Goal: Information Seeking & Learning: Understand process/instructions

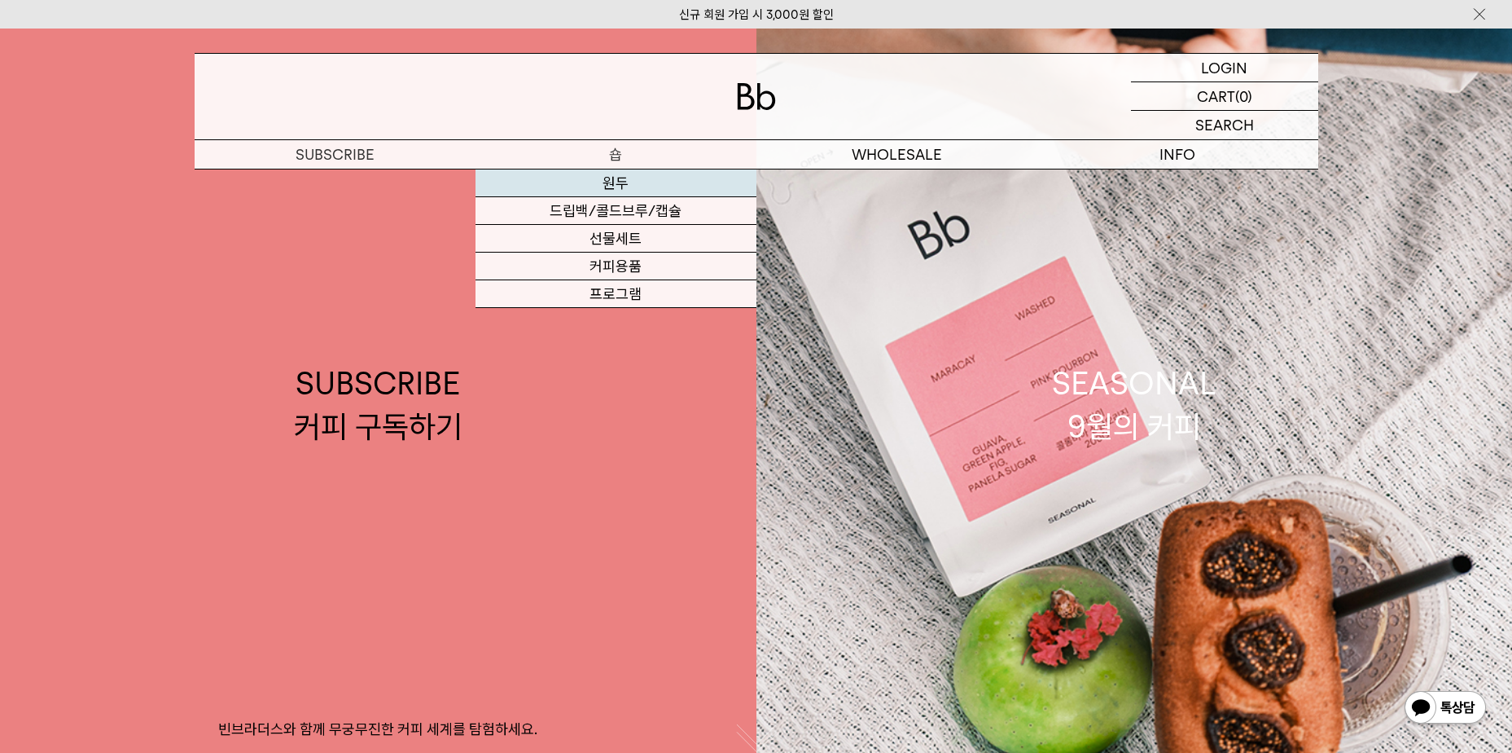
click at [617, 173] on link "원두" at bounding box center [616, 183] width 281 height 28
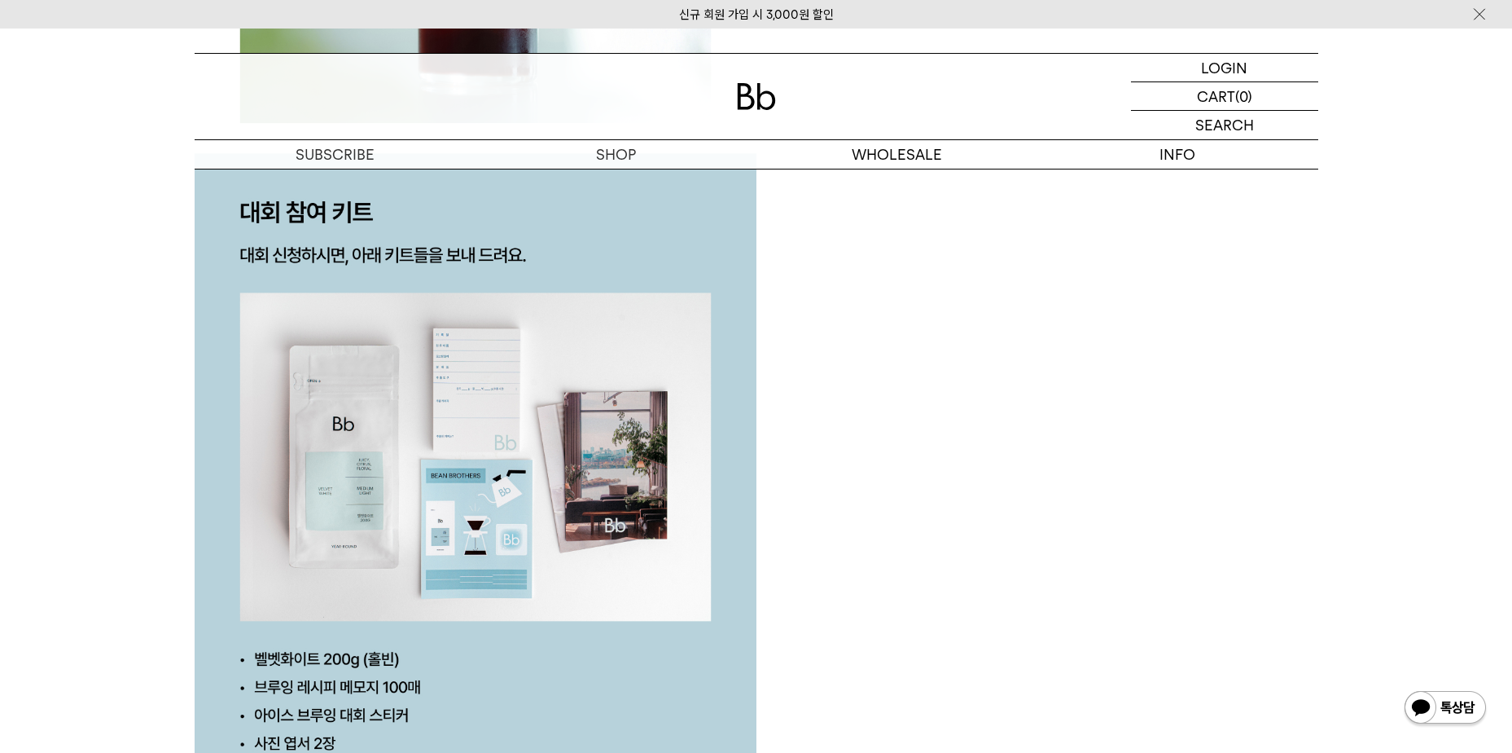
scroll to position [3665, 0]
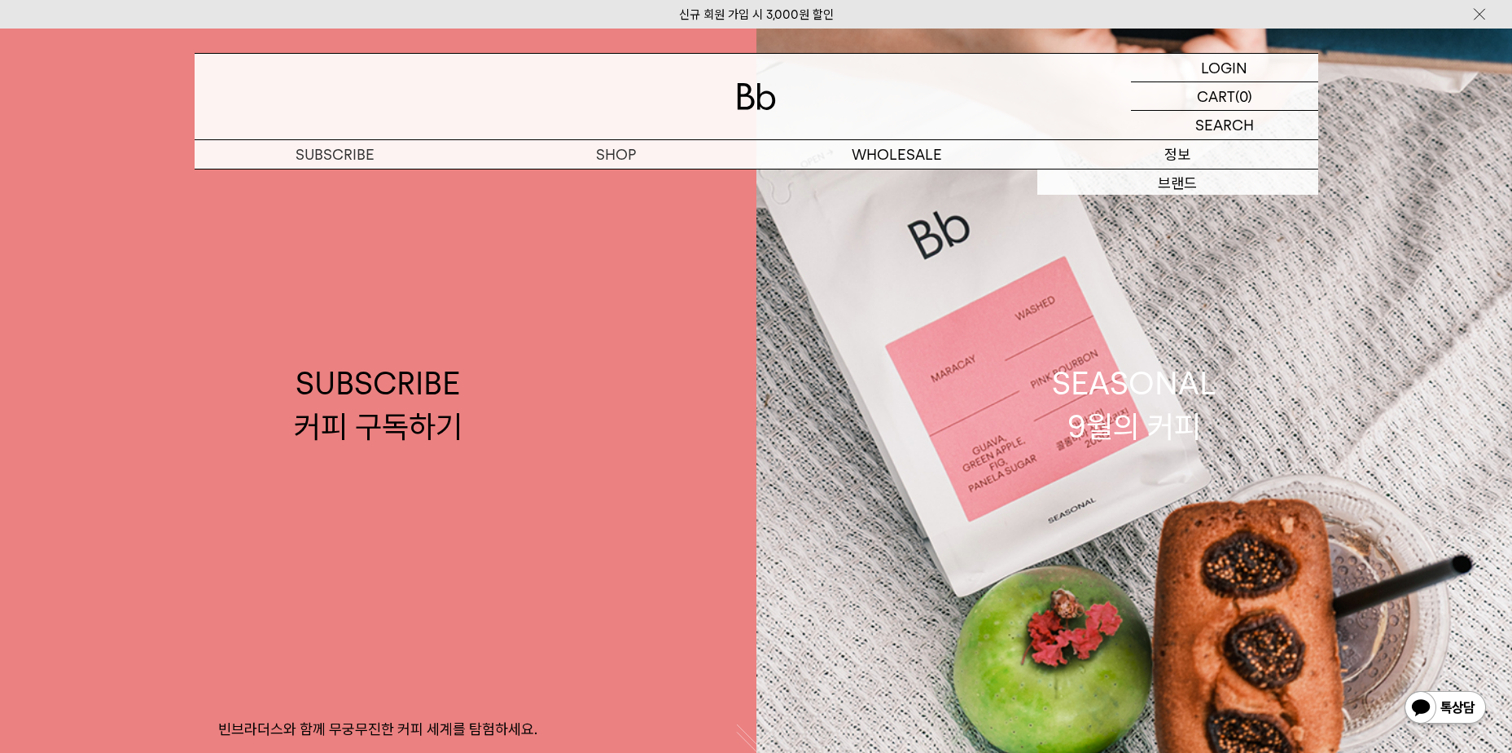
click at [1209, 153] on p "정보" at bounding box center [1178, 154] width 281 height 29
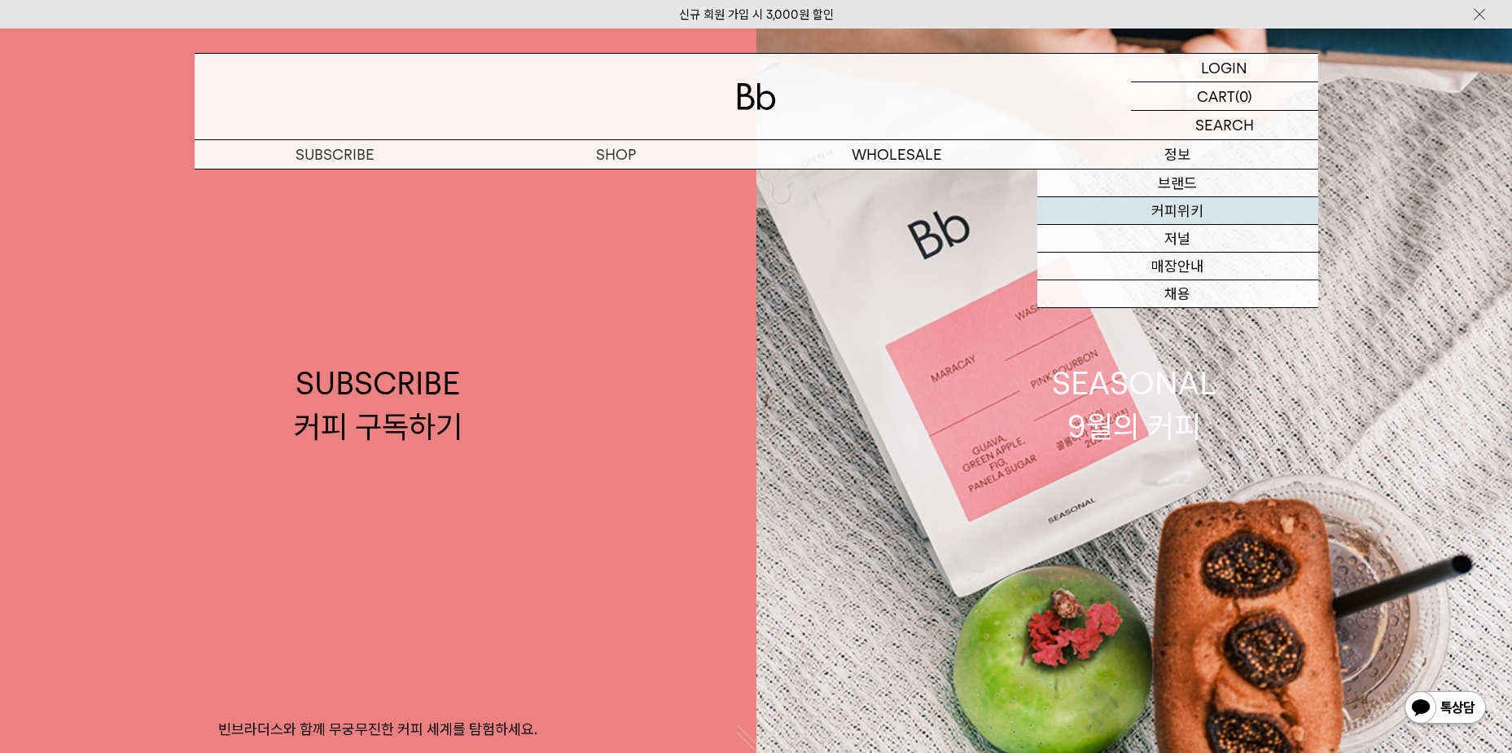
click at [1200, 200] on link "커피위키" at bounding box center [1178, 211] width 281 height 28
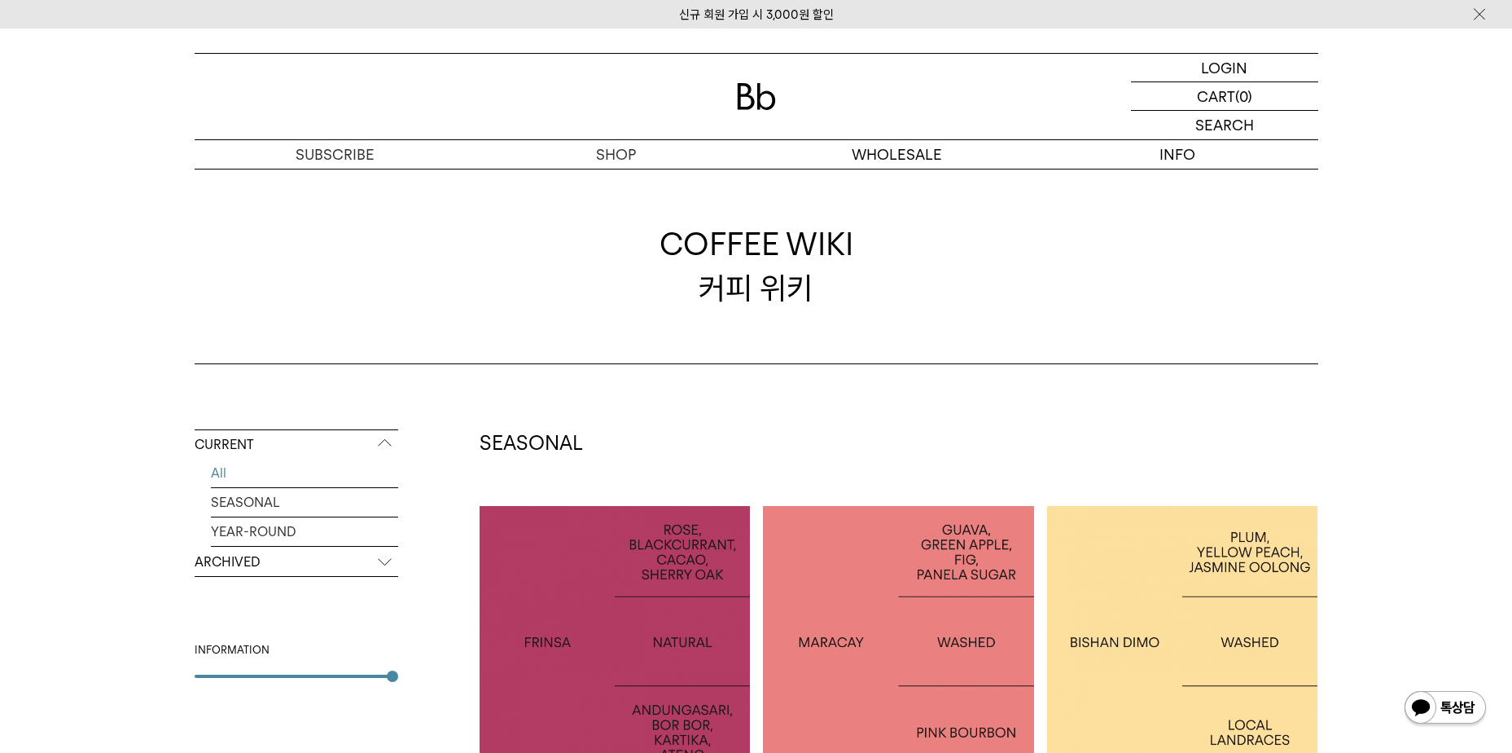
drag, startPoint x: 255, startPoint y: 577, endPoint x: 255, endPoint y: 568, distance: 9.8
click at [255, 574] on div "CURRENT All SEASONAL YEAR-ROUND ARCHIVED 2025 2024 2023 2022 2021 2020 2019 201…" at bounding box center [297, 553] width 204 height 248
click at [255, 568] on p "ARCHIVED" at bounding box center [297, 561] width 204 height 29
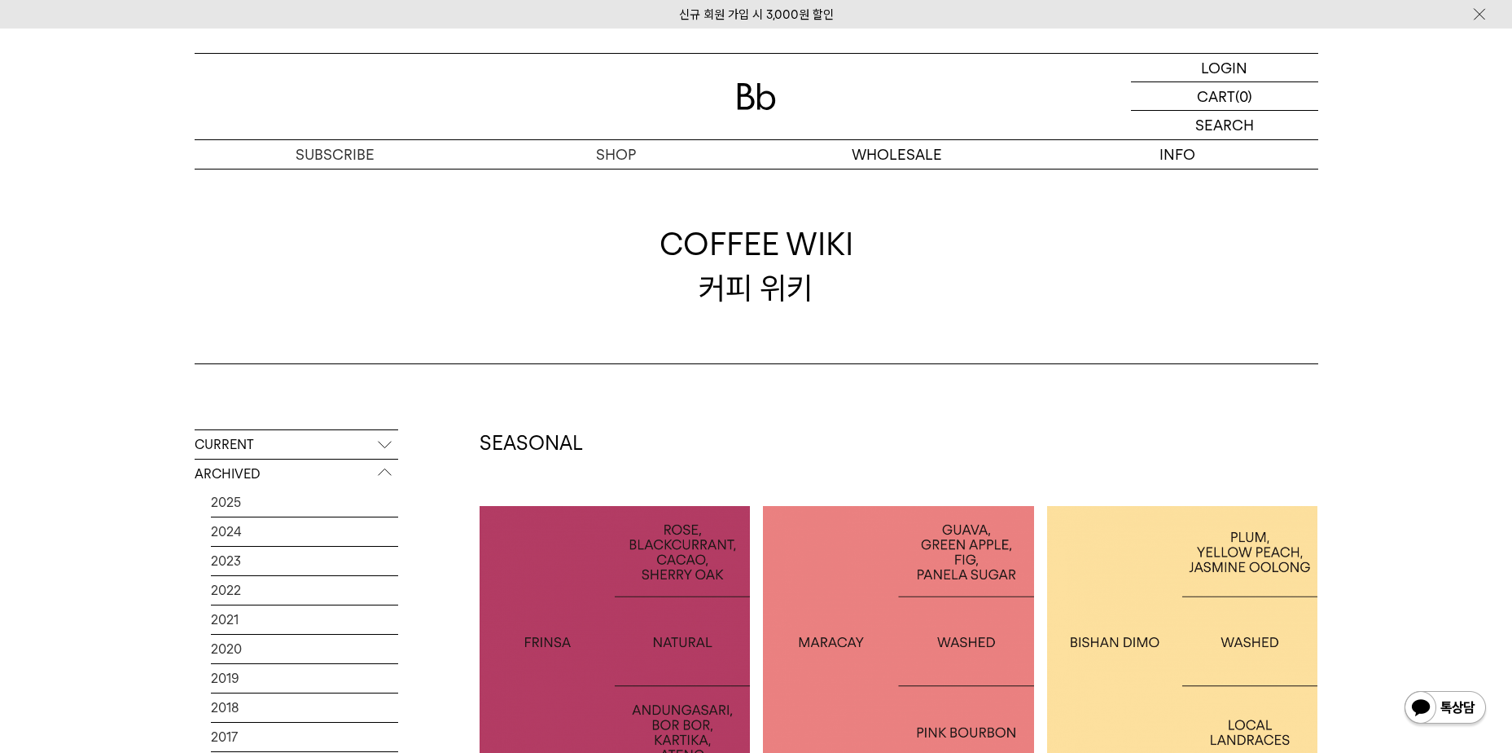
click at [260, 435] on p "CURRENT" at bounding box center [297, 444] width 204 height 29
click at [618, 552] on div at bounding box center [615, 641] width 271 height 271
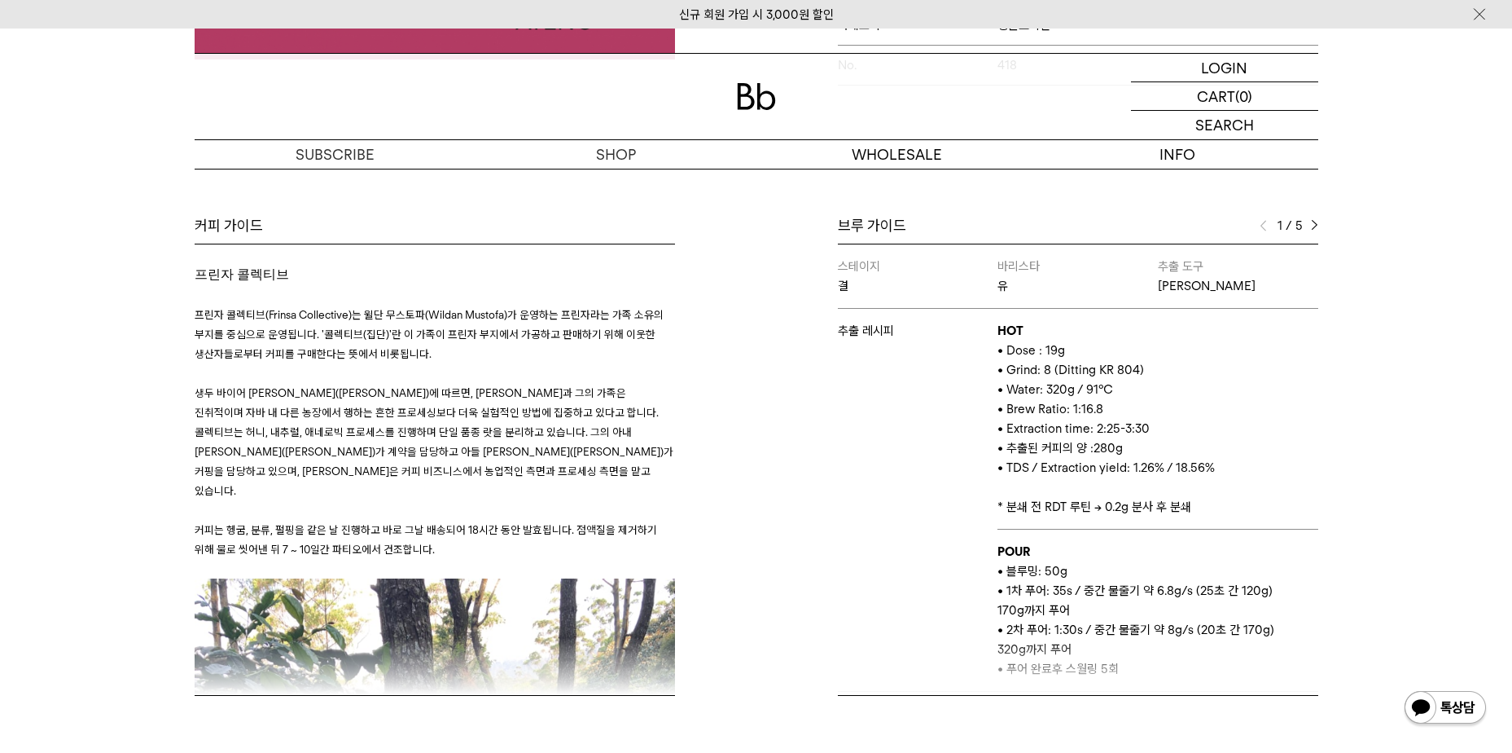
scroll to position [652, 0]
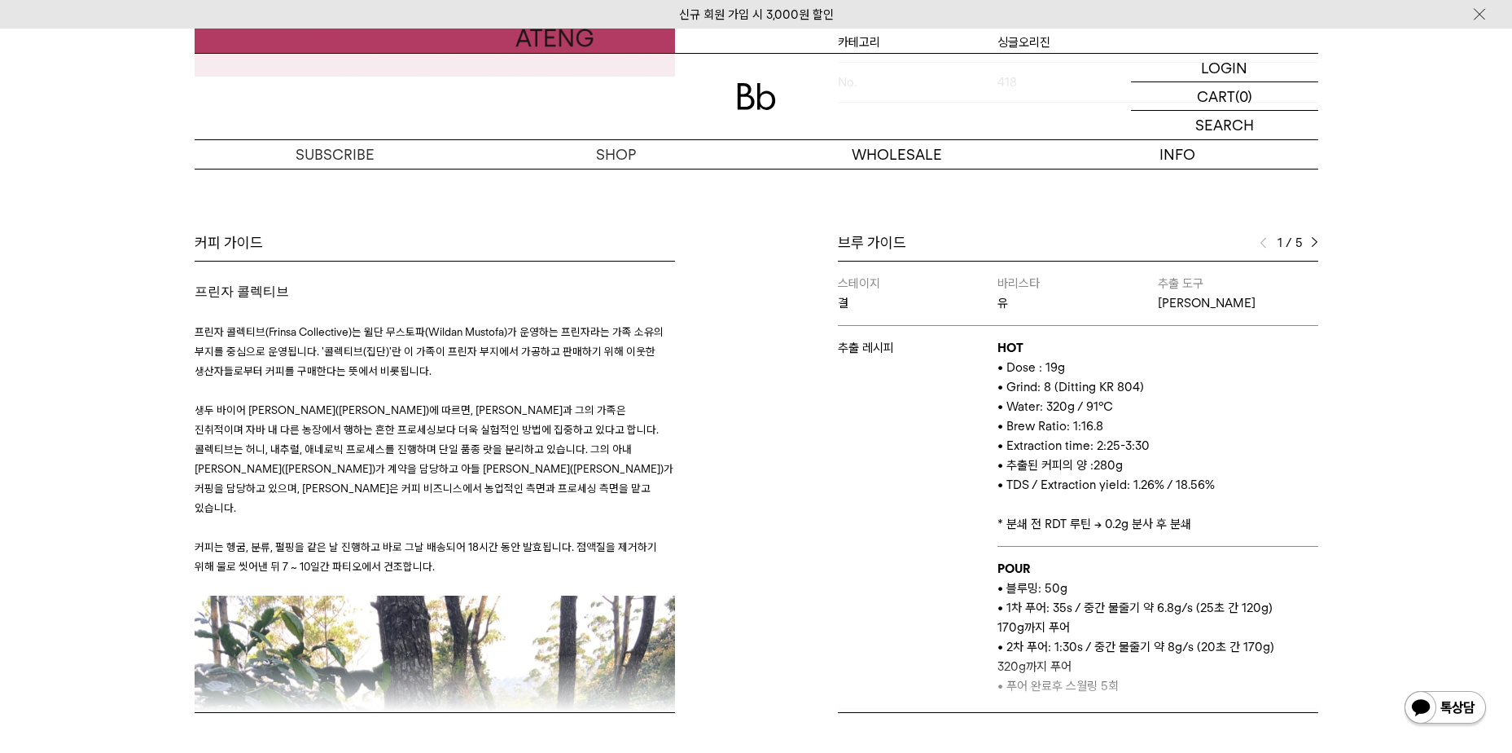
drag, startPoint x: 1000, startPoint y: 336, endPoint x: 1214, endPoint y: 459, distance: 245.9
click at [1214, 459] on td "HOT • Dose : 19g • Grind: 8 (Ditting KR 804) • Water: 320g / 91°C • Brew Ratio:…" at bounding box center [1158, 436] width 320 height 221
drag, startPoint x: 1214, startPoint y: 459, endPoint x: 1196, endPoint y: 434, distance: 29.8
click at [1196, 455] on p "• 추출된 커피의 양 :280g" at bounding box center [1158, 465] width 320 height 20
drag, startPoint x: 1196, startPoint y: 434, endPoint x: 997, endPoint y: 357, distance: 214.0
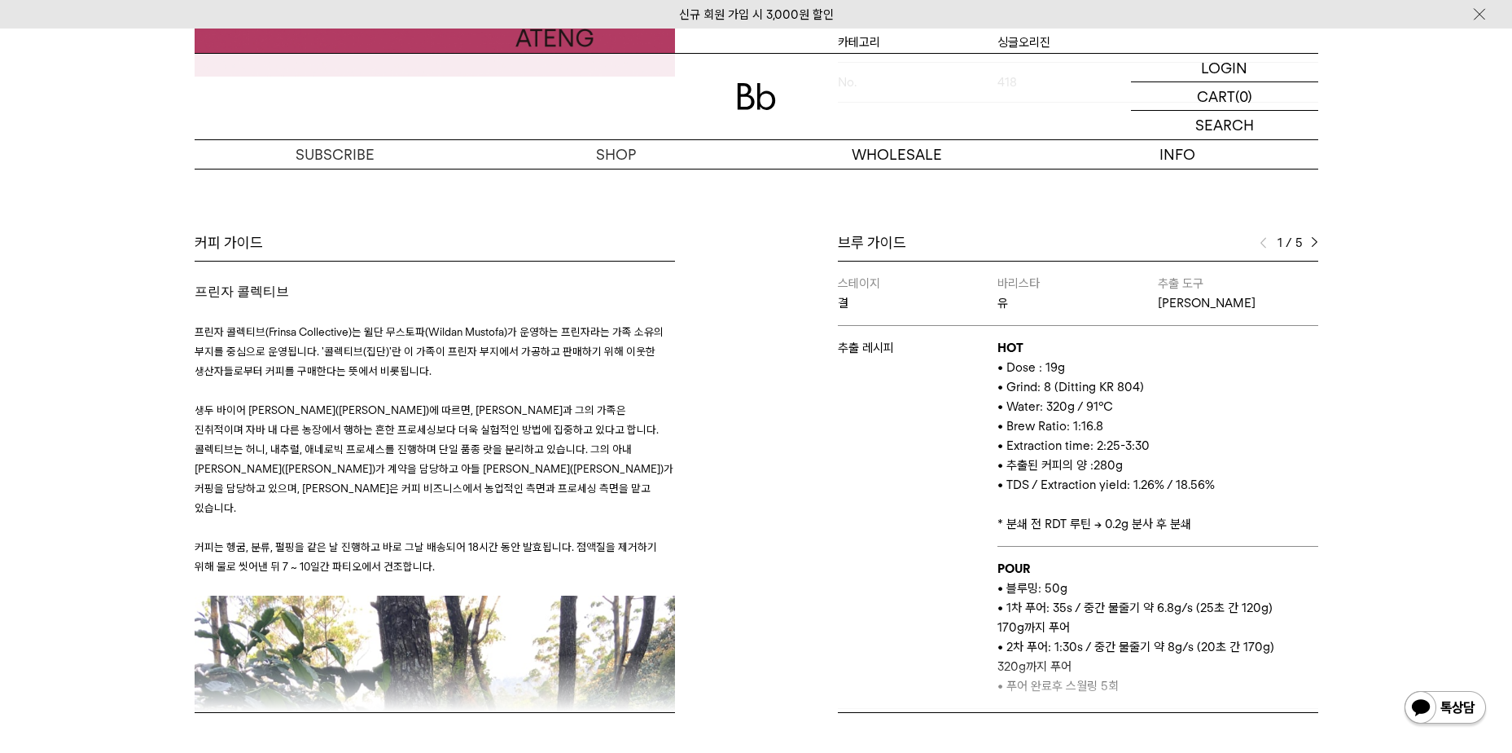
click at [998, 357] on td "HOT • Dose : 19g • Grind: 8 (Ditting KR 804) • Water: 320g / 91°C • Brew Ratio:…" at bounding box center [1158, 436] width 320 height 221
drag, startPoint x: 997, startPoint y: 357, endPoint x: 1133, endPoint y: 422, distance: 150.8
click at [1133, 438] on span "• Extraction time: 2:25-3:30" at bounding box center [1074, 445] width 152 height 15
drag, startPoint x: 1183, startPoint y: 417, endPoint x: 1001, endPoint y: 358, distance: 191.6
click at [1001, 358] on td "HOT • Dose : 19g • Grind: 8 (Ditting KR 804) • Water: 320g / 91°C • Brew Ratio:…" at bounding box center [1158, 436] width 320 height 221
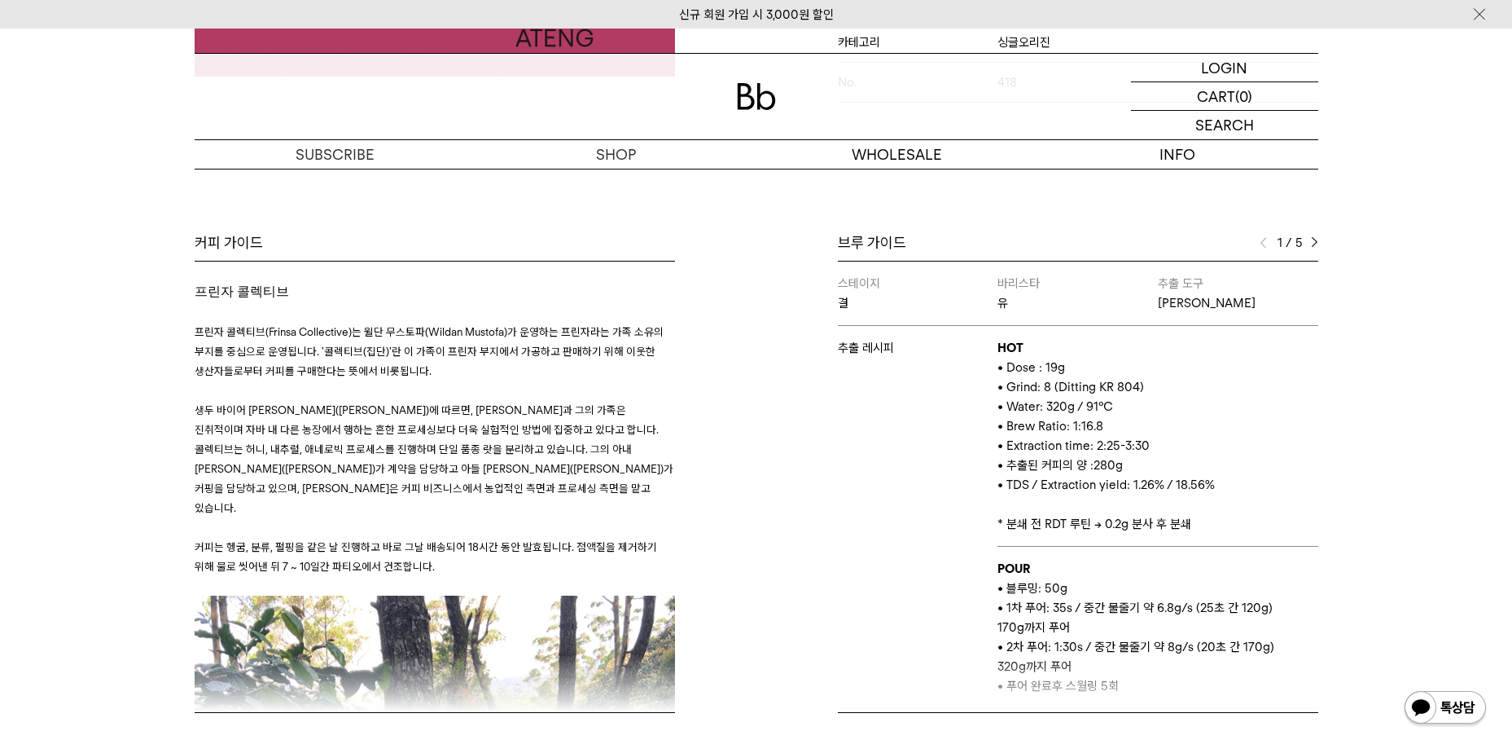
drag, startPoint x: 1001, startPoint y: 358, endPoint x: 1148, endPoint y: 394, distance: 150.9
click at [1149, 416] on p "• Brew Ratio: 1:16.8" at bounding box center [1158, 426] width 320 height 20
drag, startPoint x: 1143, startPoint y: 376, endPoint x: 994, endPoint y: 340, distance: 153.5
click at [998, 340] on td "HOT • Dose : 19g • Grind: 8 (Ditting KR 804) • Water: 320g / 91°C • Brew Ratio:…" at bounding box center [1158, 436] width 320 height 221
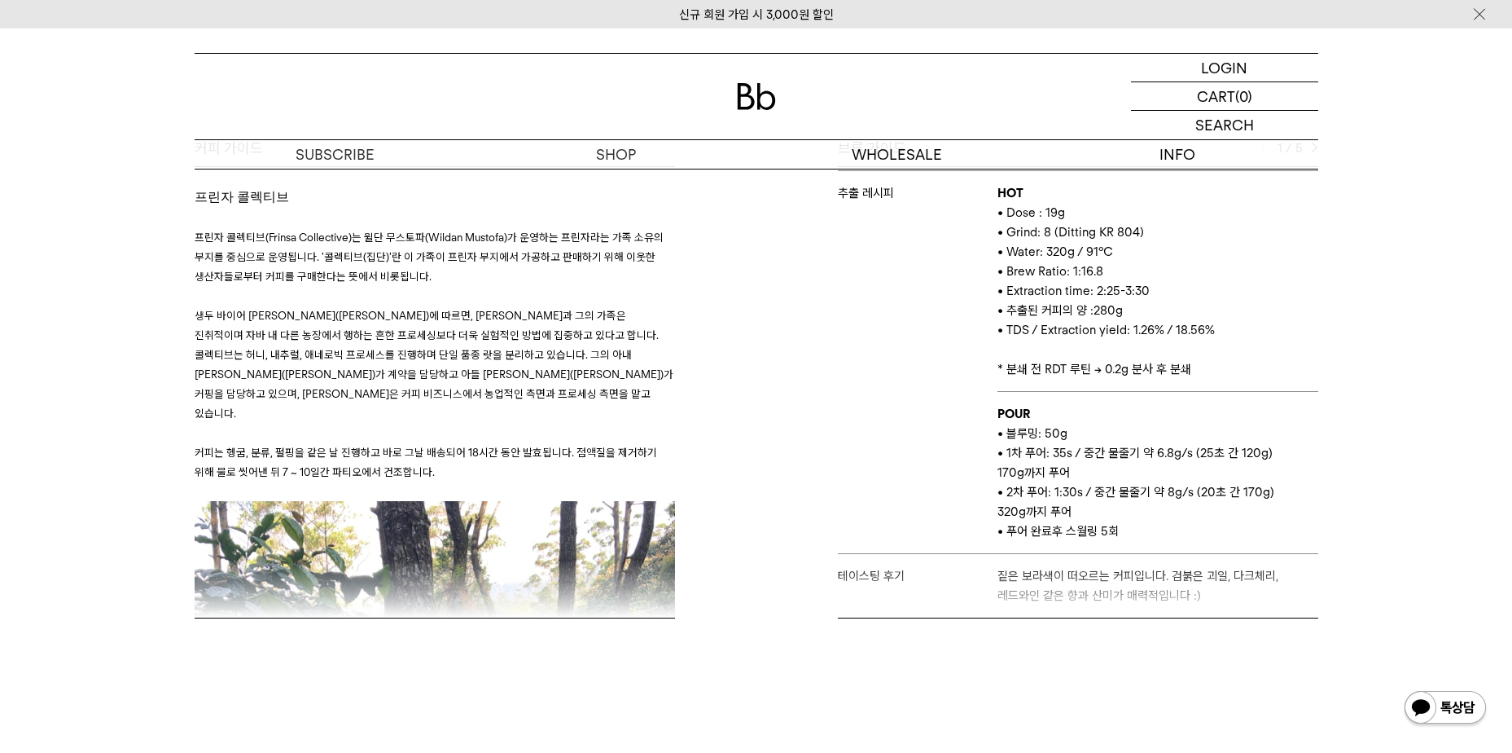
scroll to position [733, 0]
